Goal: Information Seeking & Learning: Find specific fact

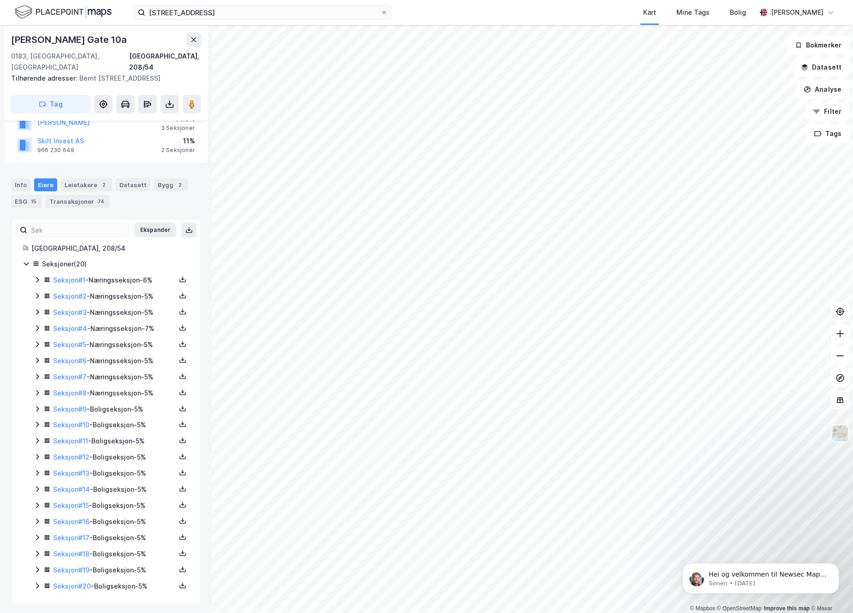
scroll to position [144, 0]
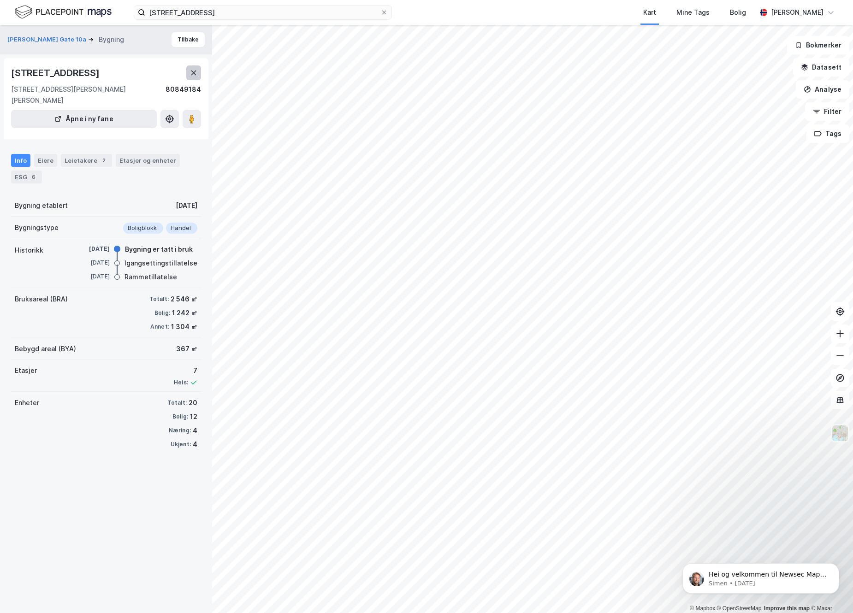
click at [191, 71] on icon at bounding box center [193, 72] width 7 height 7
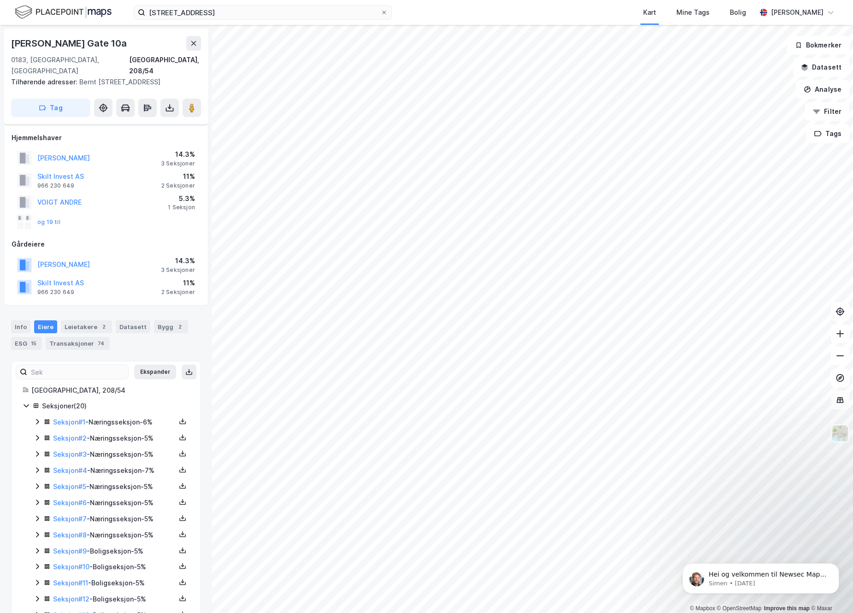
scroll to position [144, 0]
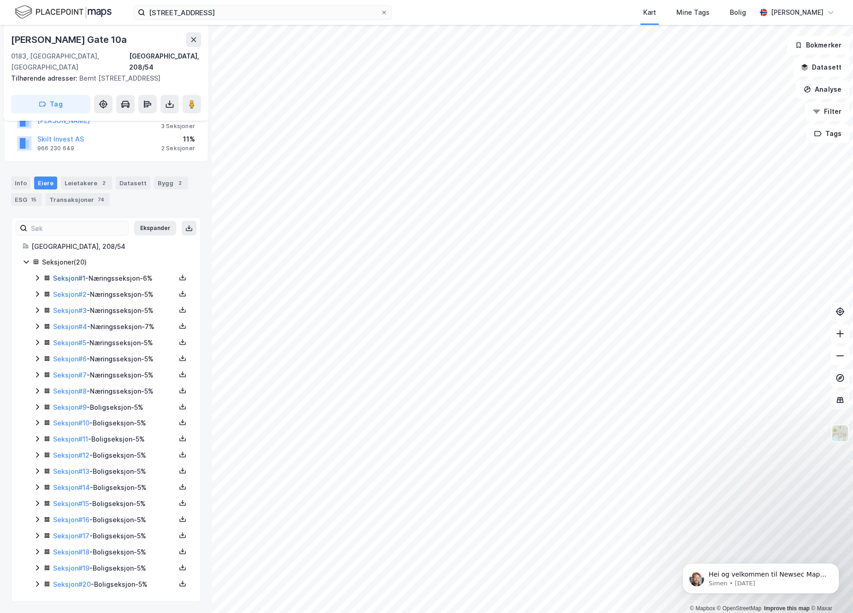
click at [65, 281] on link "Seksjon # 1" at bounding box center [69, 278] width 32 height 8
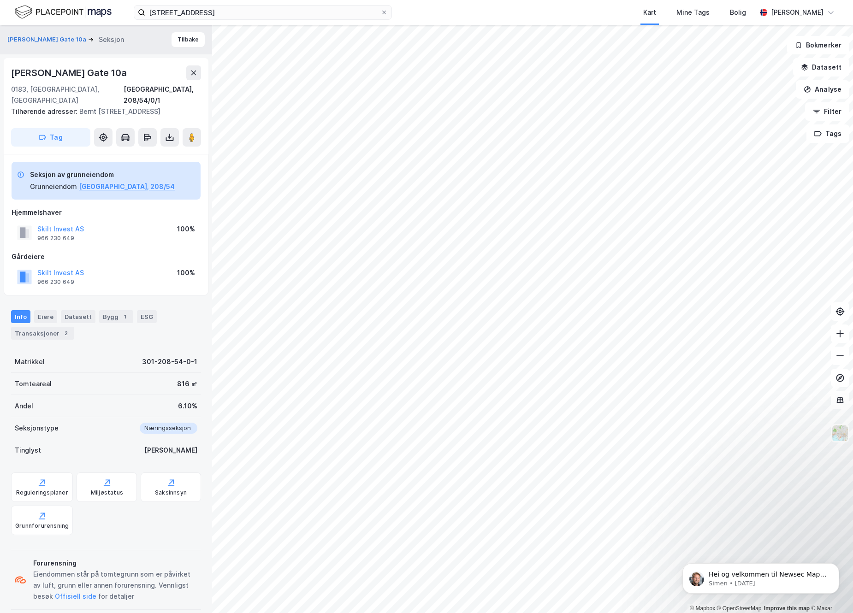
scroll to position [12, 0]
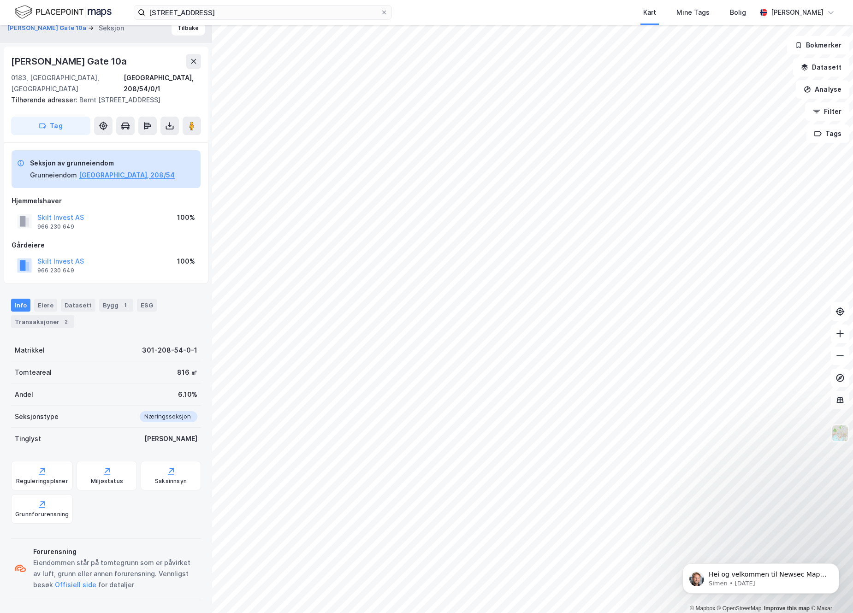
scroll to position [12, 0]
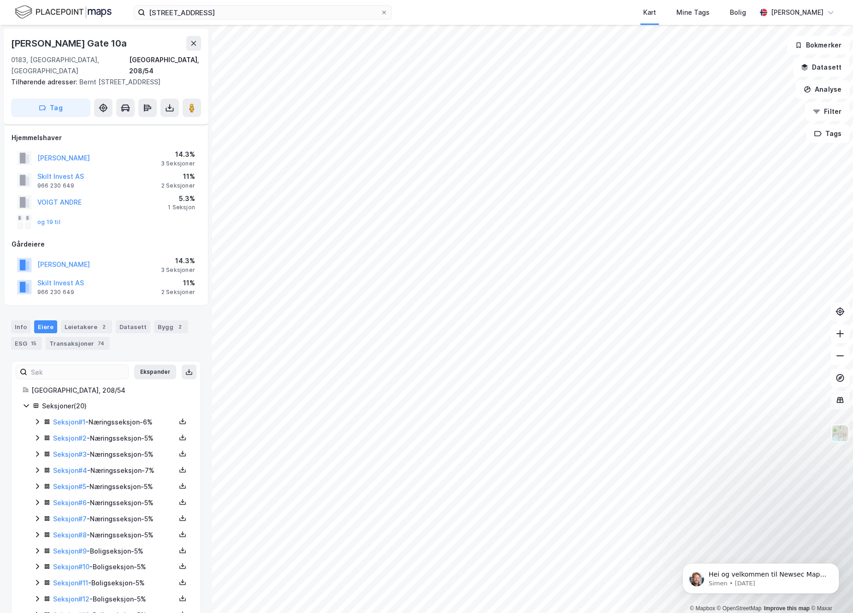
scroll to position [12, 0]
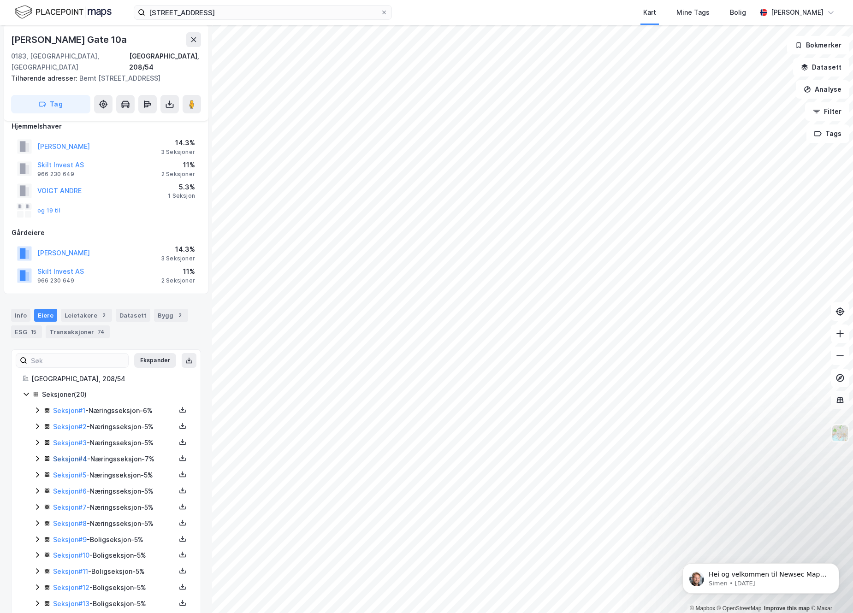
click at [71, 462] on link "Seksjon # 4" at bounding box center [70, 459] width 34 height 8
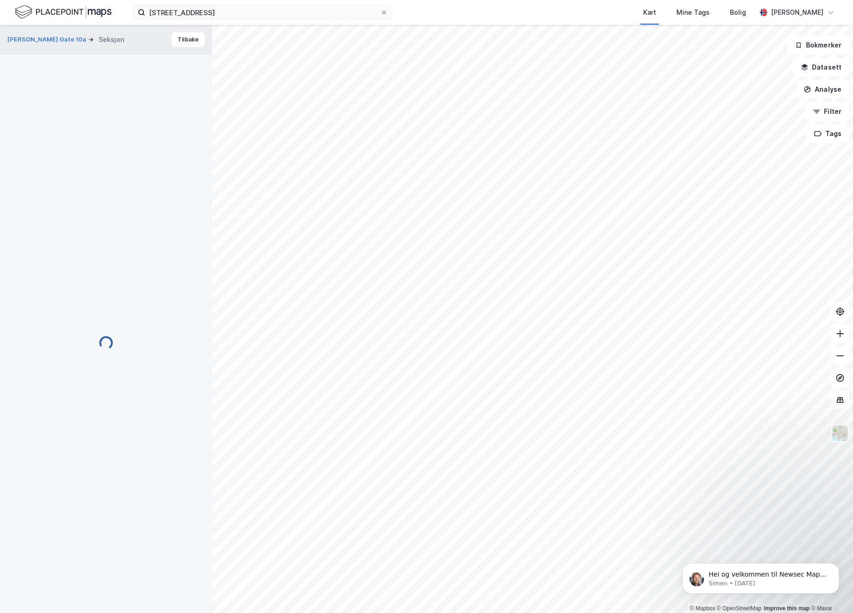
scroll to position [12, 0]
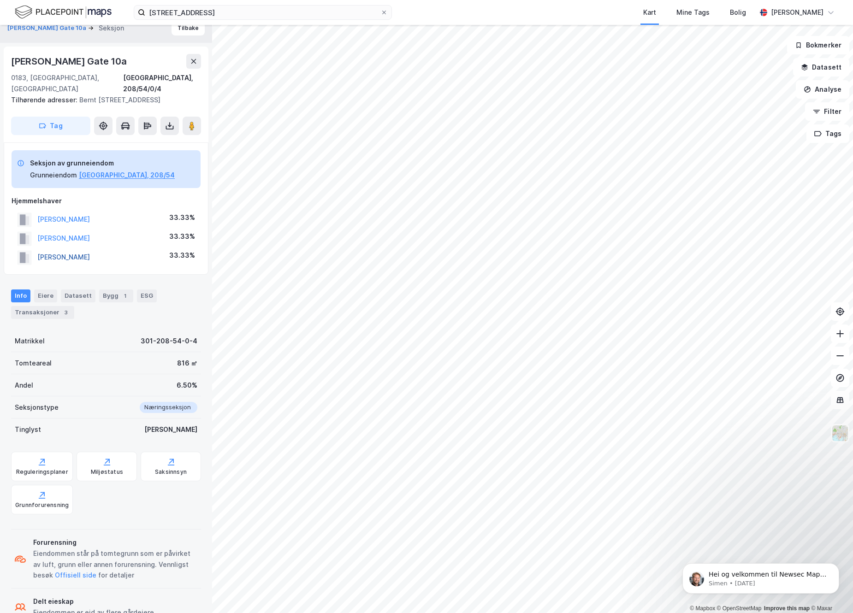
click at [0, 0] on button "[PERSON_NAME]" at bounding box center [0, 0] width 0 height 0
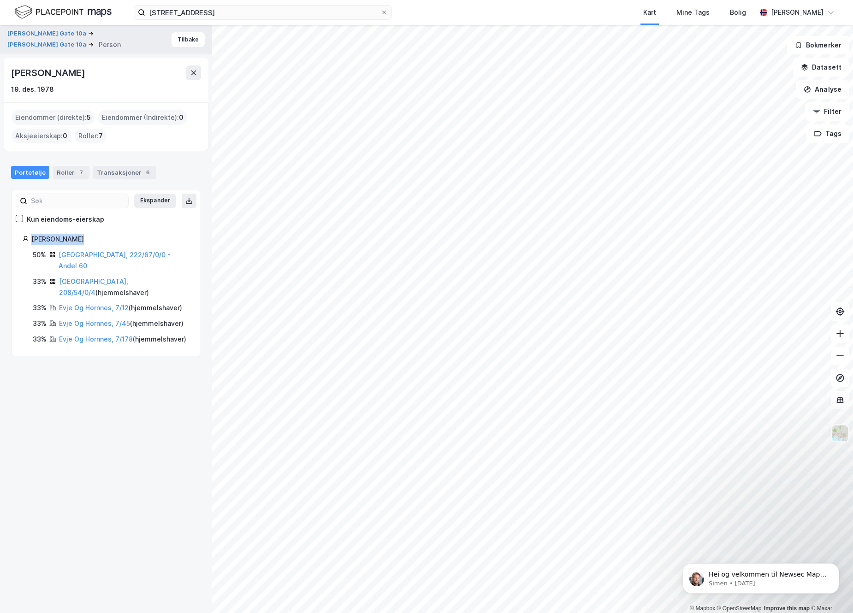
drag, startPoint x: 88, startPoint y: 243, endPoint x: 33, endPoint y: 241, distance: 55.4
click at [33, 241] on div "[PERSON_NAME]" at bounding box center [110, 239] width 158 height 11
copy div "[PERSON_NAME]"
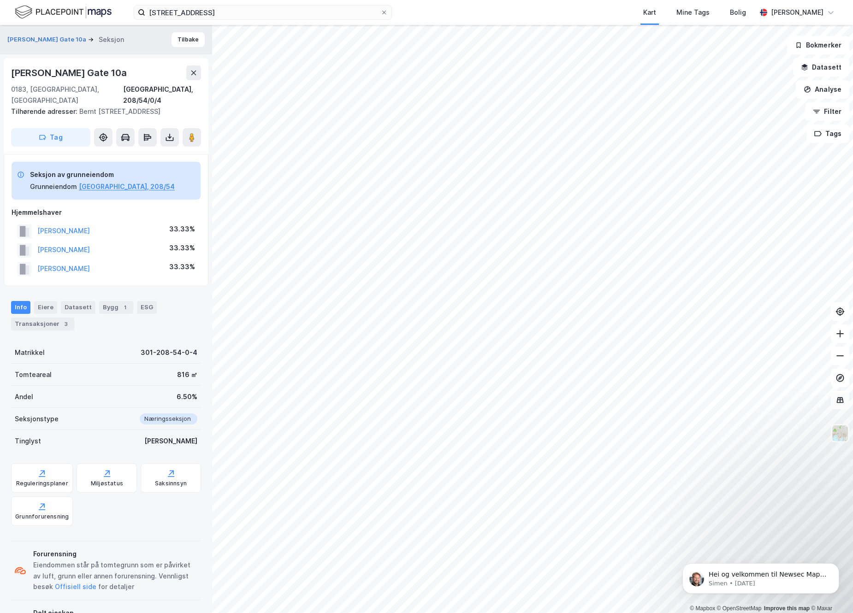
scroll to position [12, 0]
